Goal: Navigation & Orientation: Understand site structure

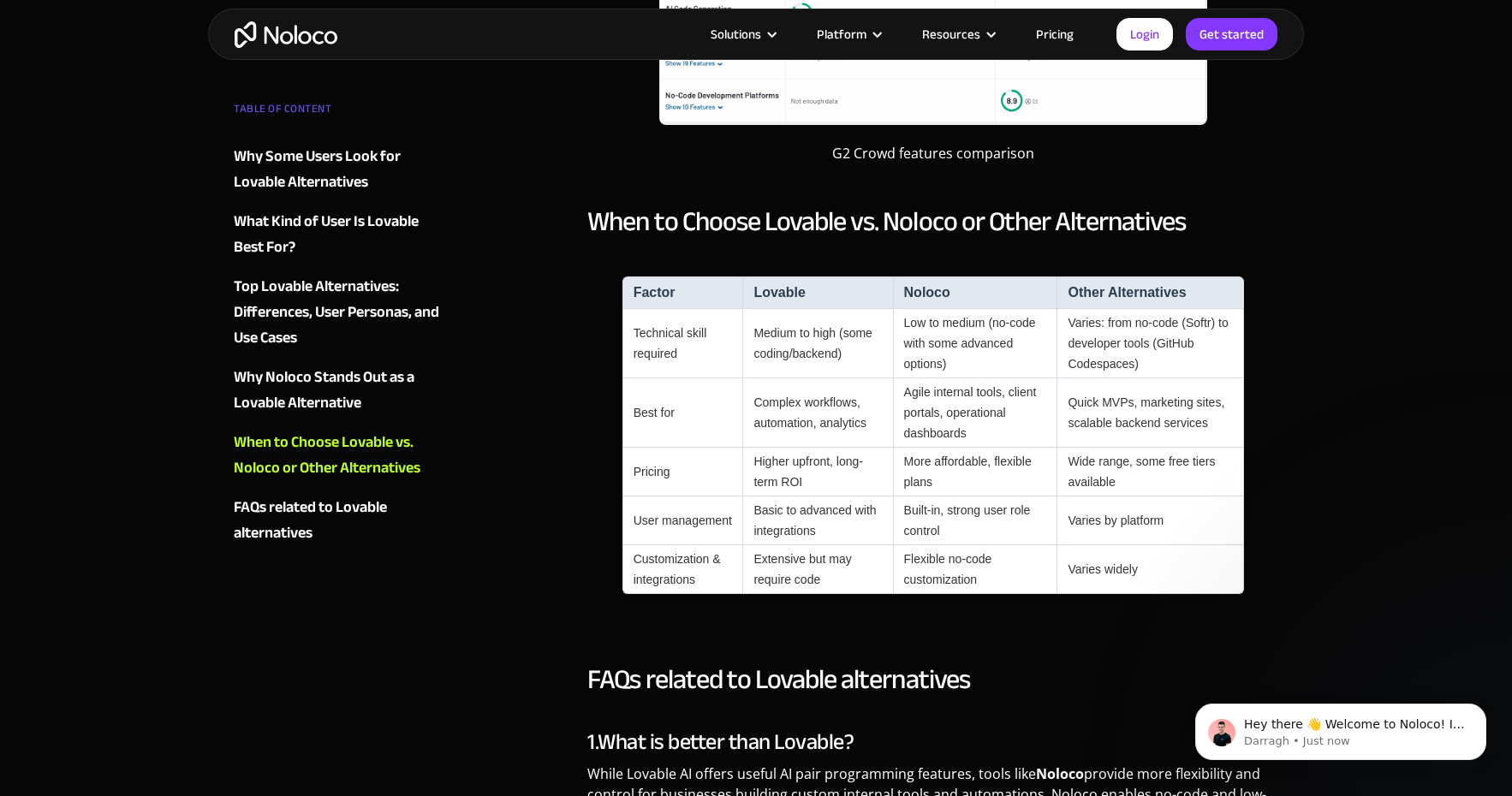
scroll to position [3648, 0]
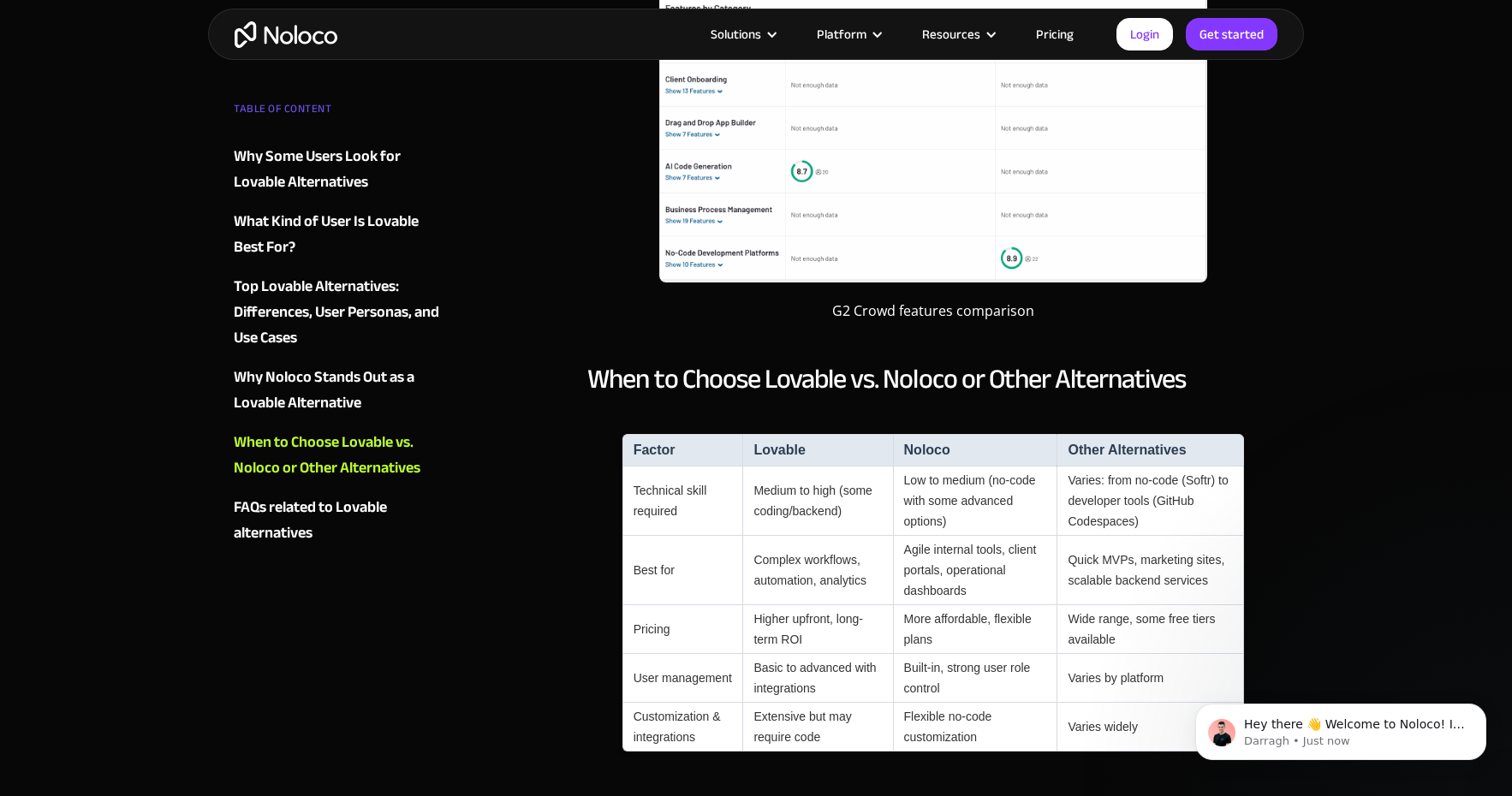
click at [280, 25] on img "home" at bounding box center [286, 35] width 103 height 26
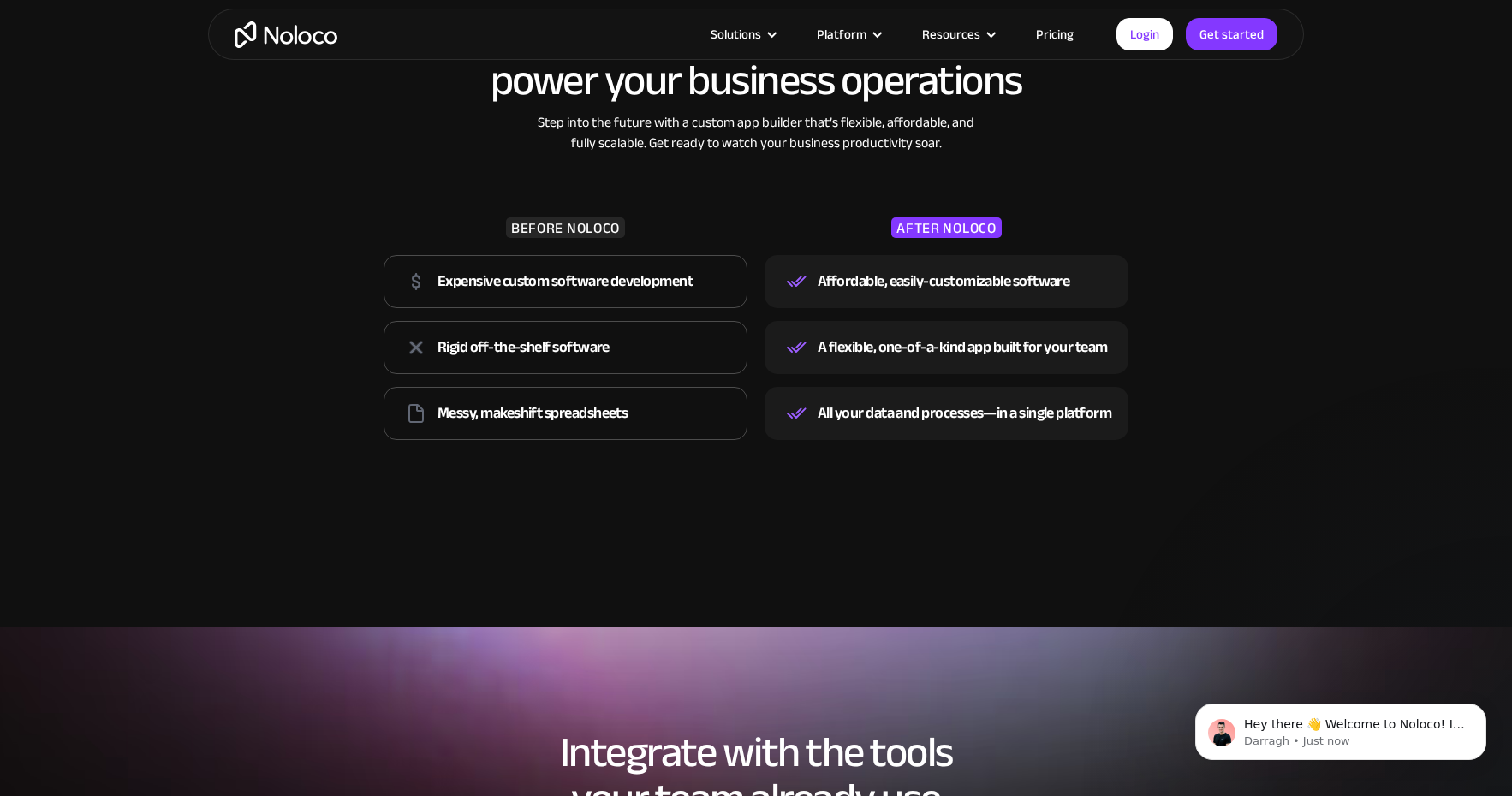
scroll to position [2423, 0]
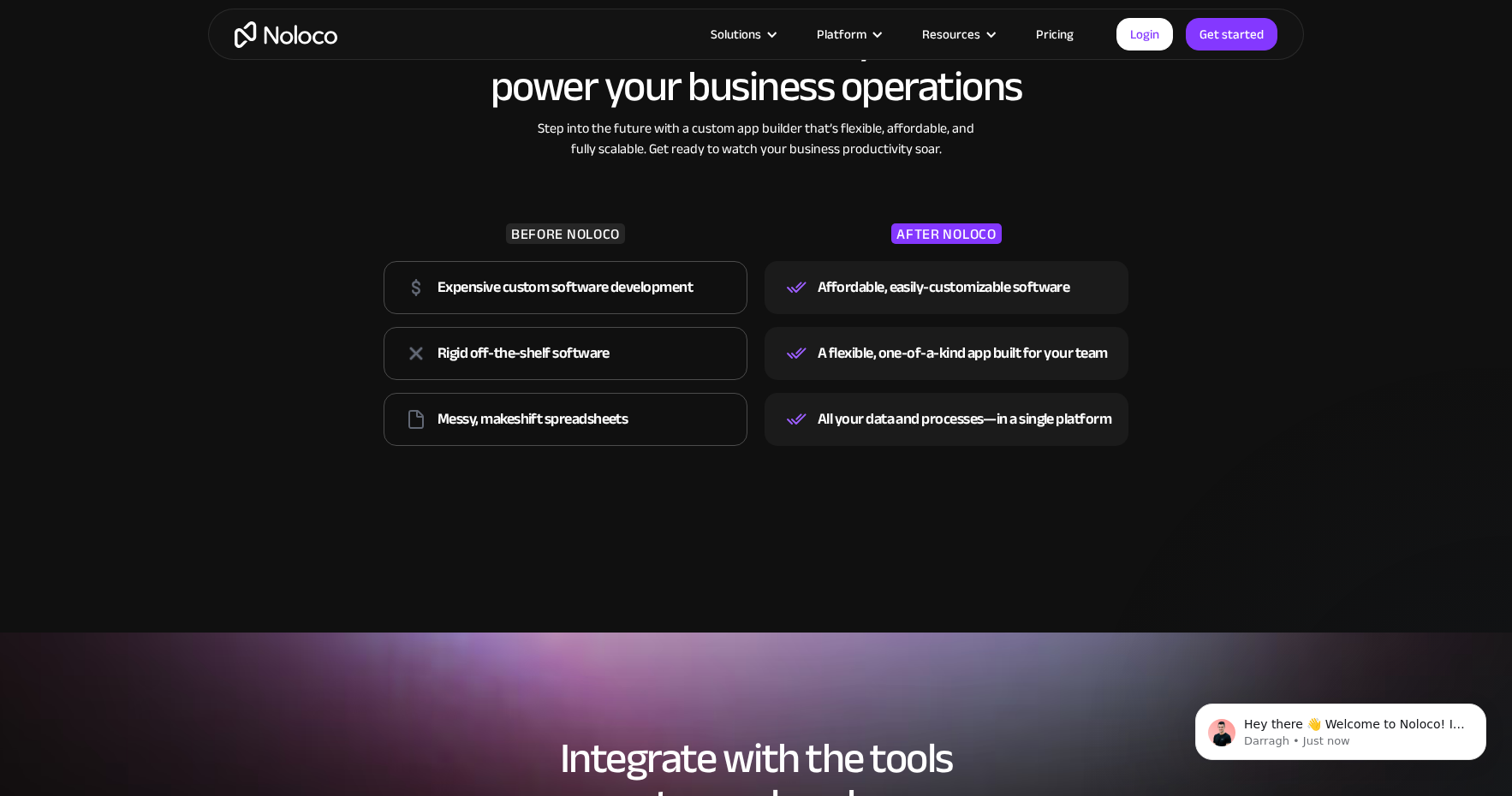
click at [1063, 39] on link "Pricing" at bounding box center [1055, 34] width 80 height 22
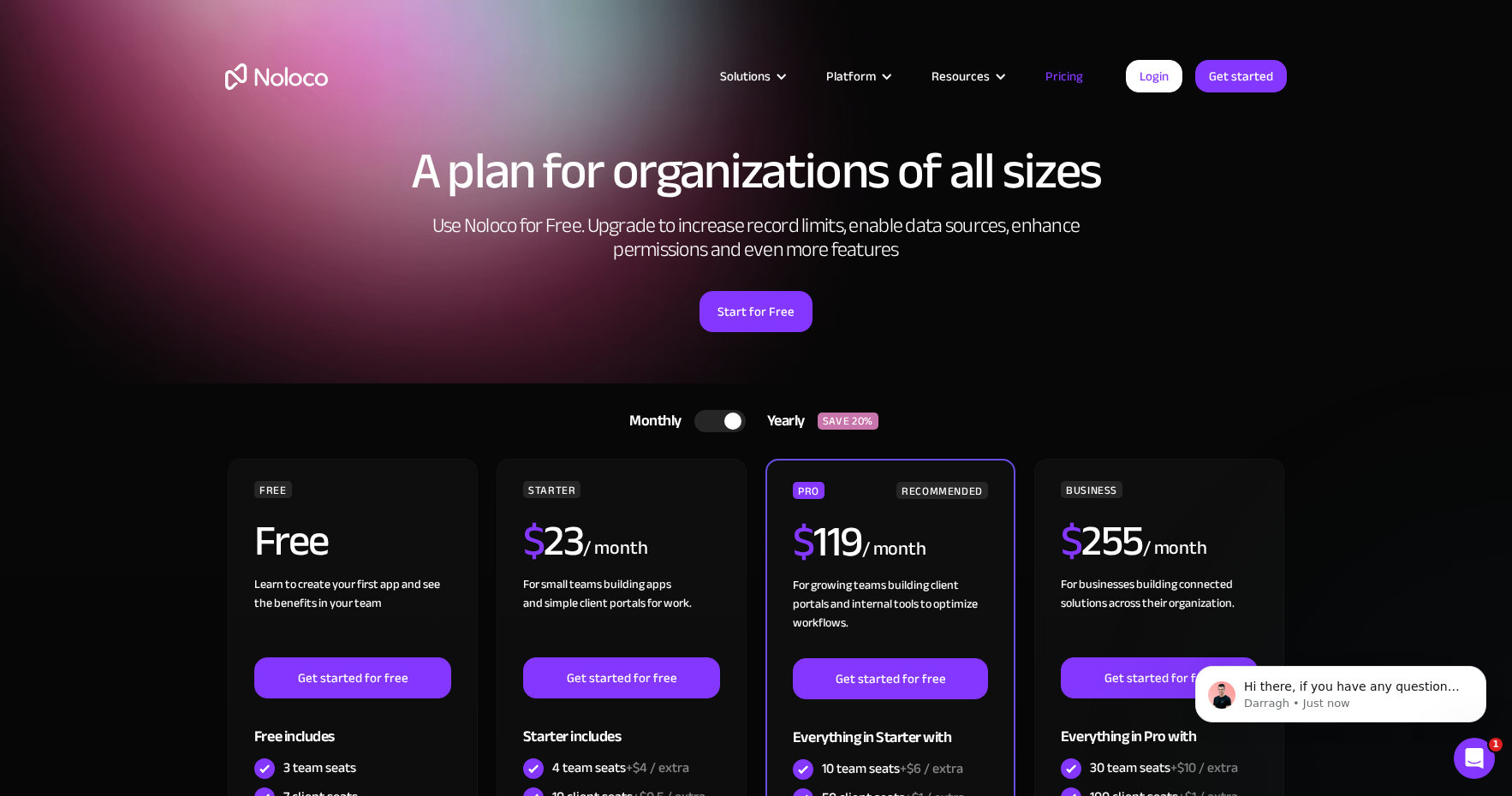
click at [697, 429] on link "Monthly Yearly SAVE 20%" at bounding box center [755, 421] width 296 height 41
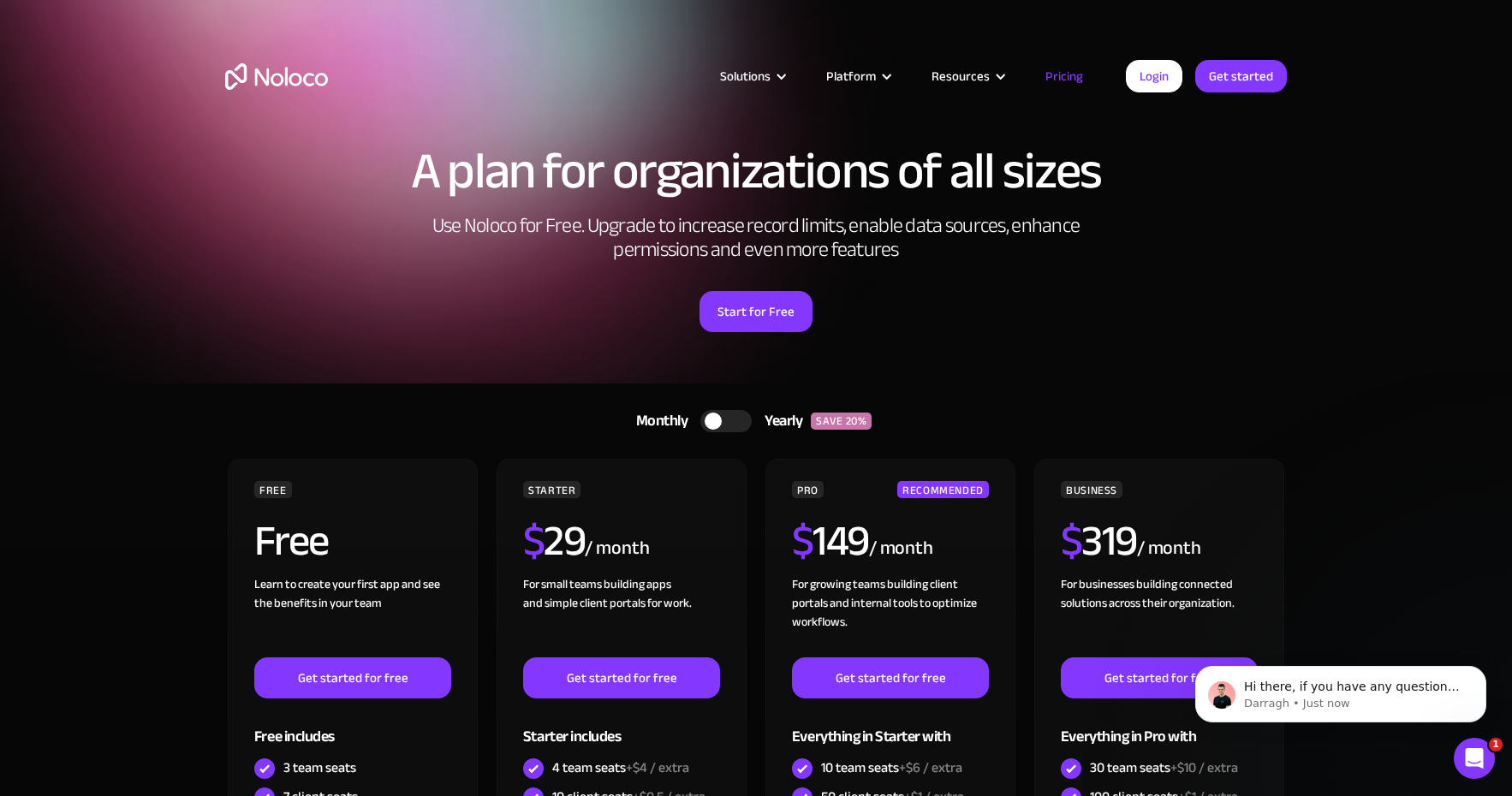
click at [309, 89] on img "home" at bounding box center [276, 77] width 103 height 26
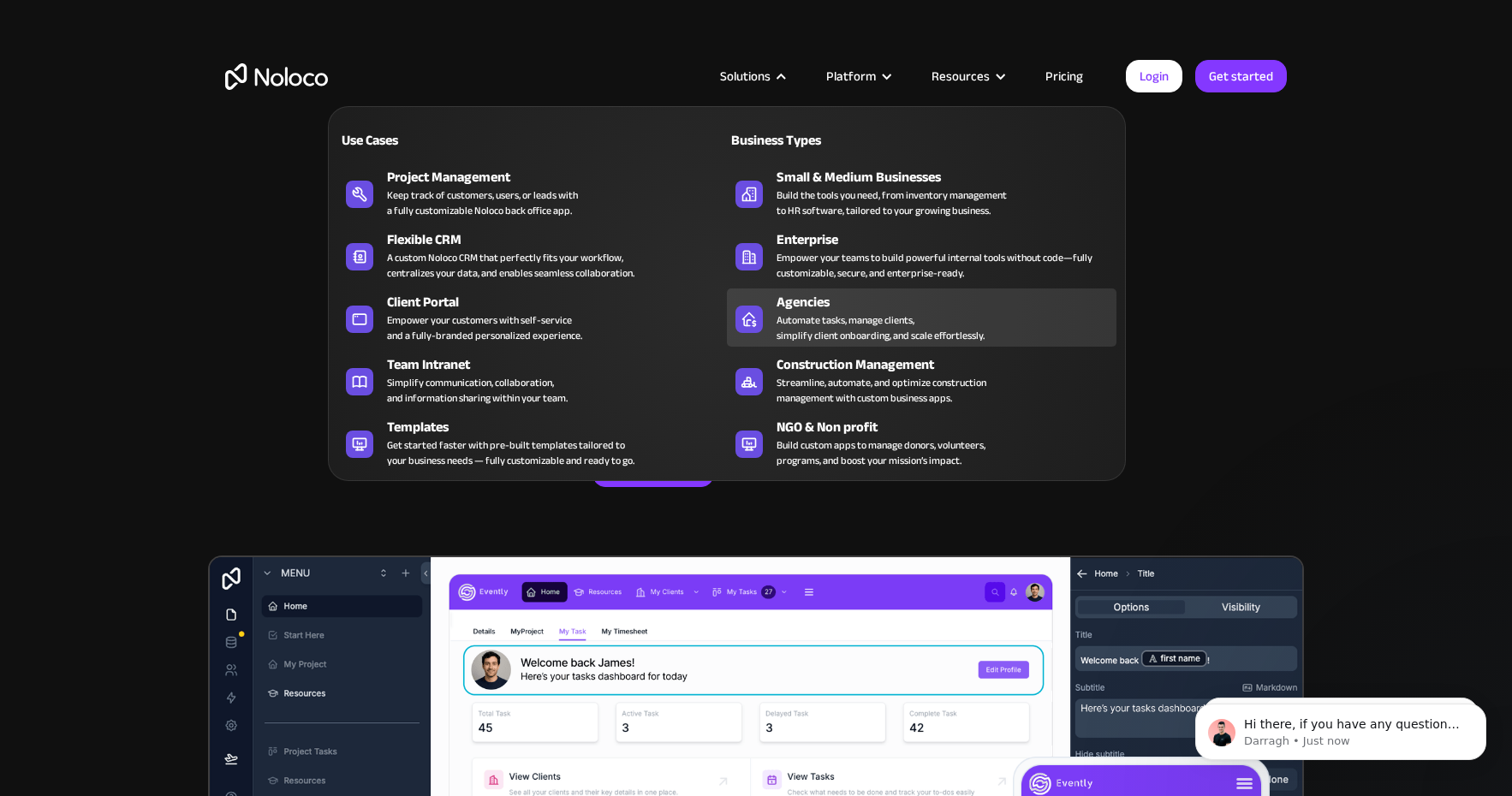
click at [958, 328] on div "Automate tasks, manage clients, simplify client onboarding, and scale effortles…" at bounding box center [881, 328] width 208 height 31
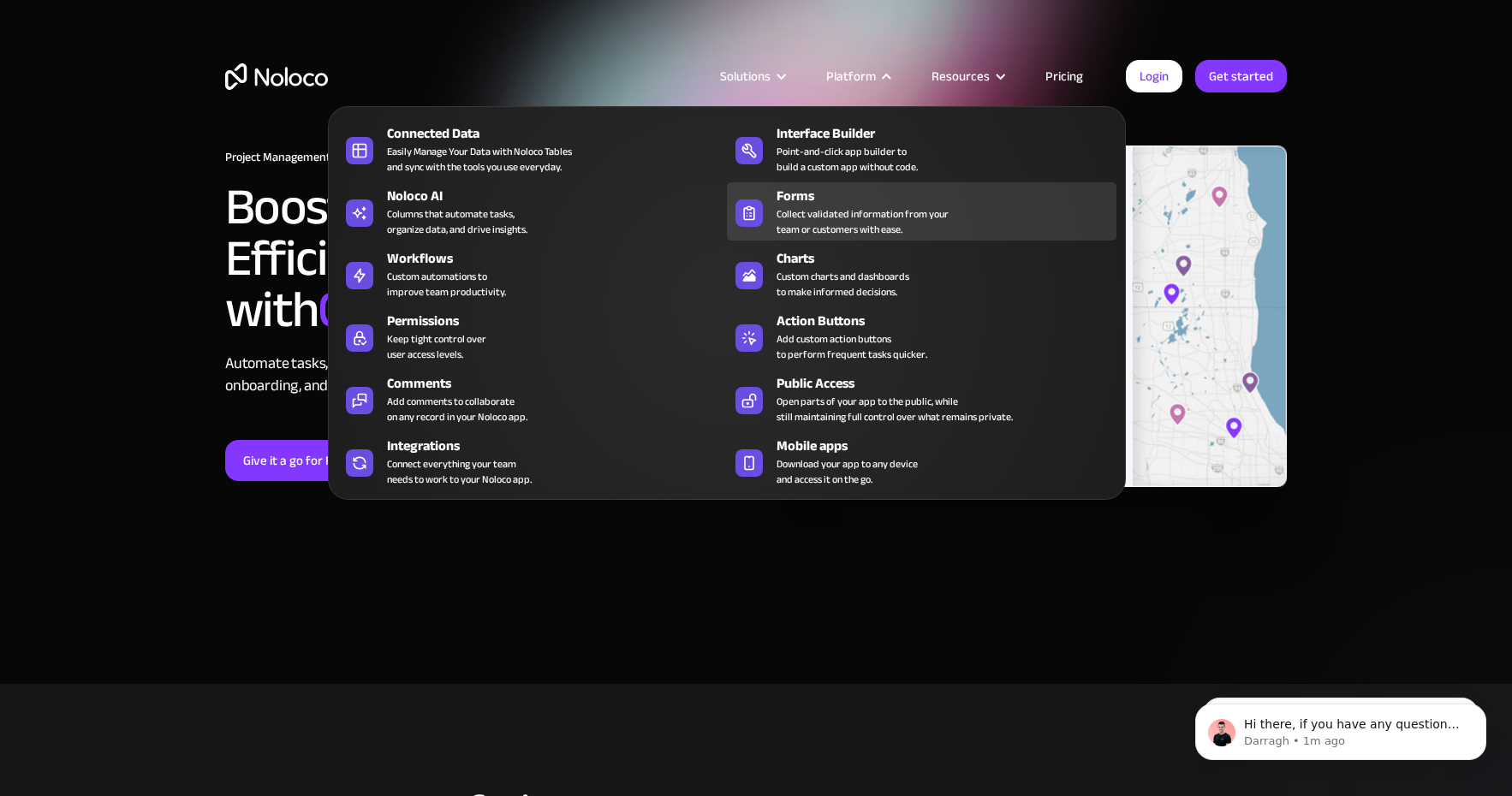
click at [847, 218] on div "Collect validated information from your team or customers with ease." at bounding box center [863, 222] width 172 height 31
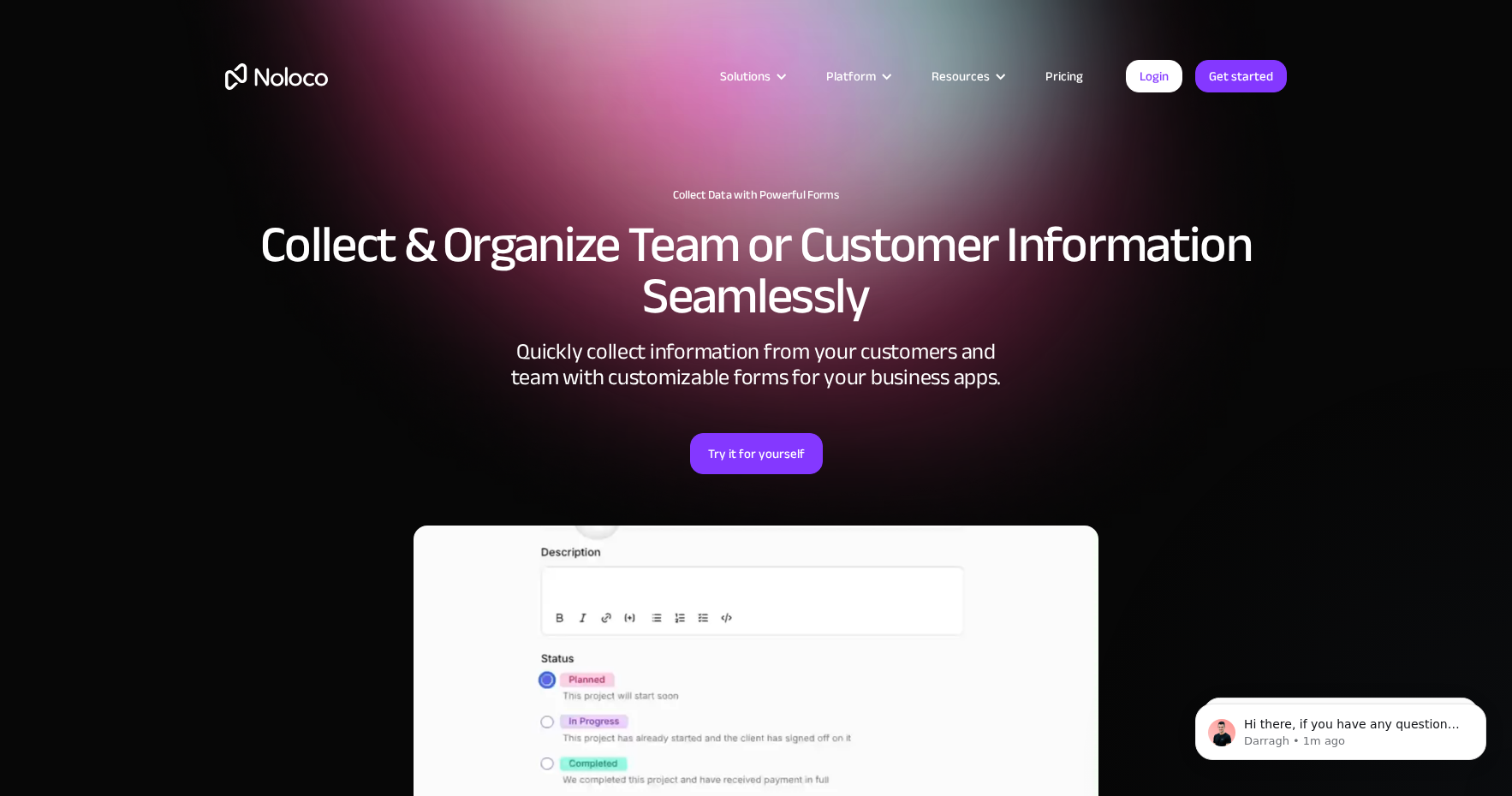
click at [283, 87] on img "home" at bounding box center [276, 77] width 103 height 26
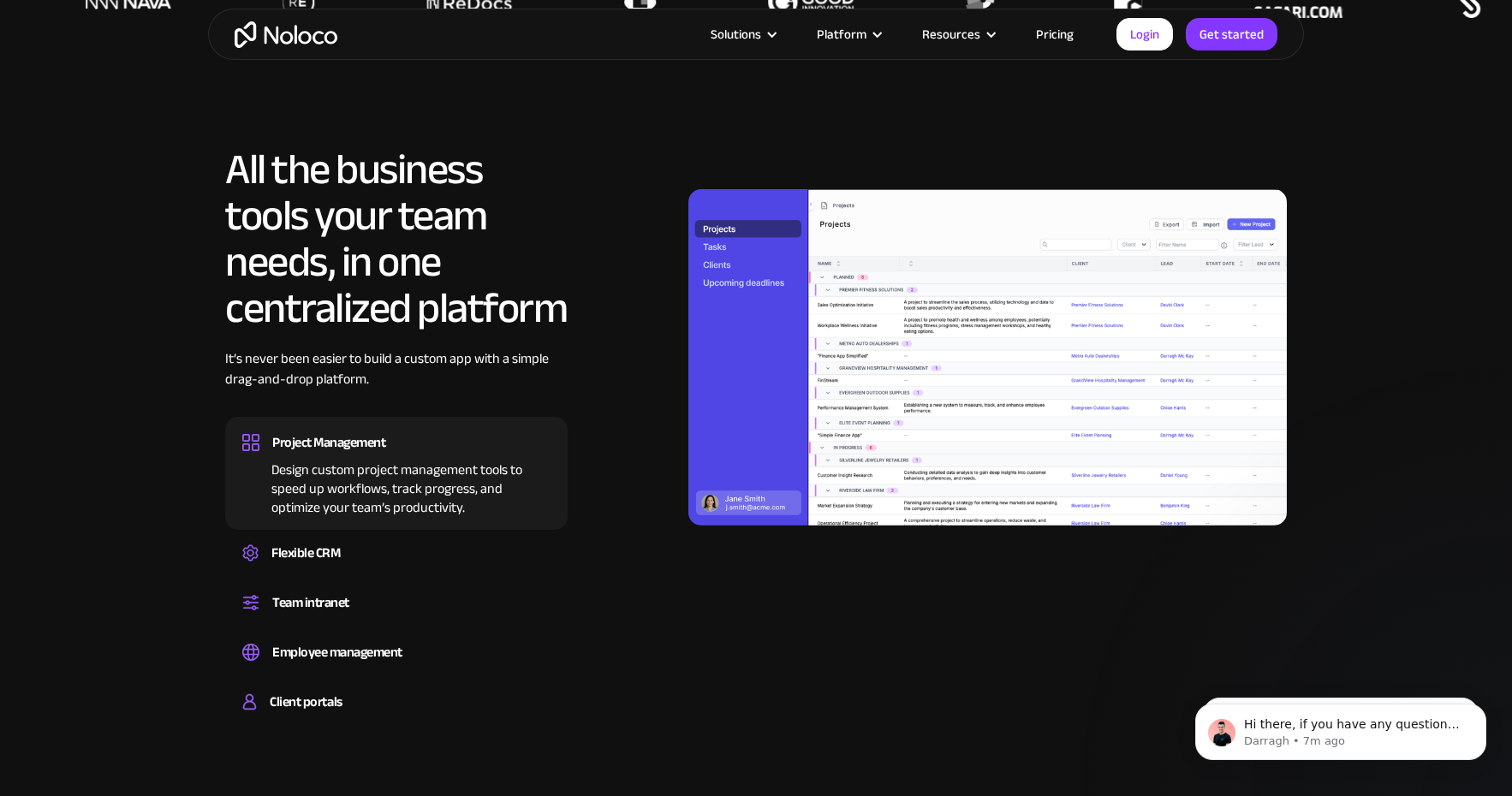
scroll to position [1284, 0]
